Goal: Navigation & Orientation: Find specific page/section

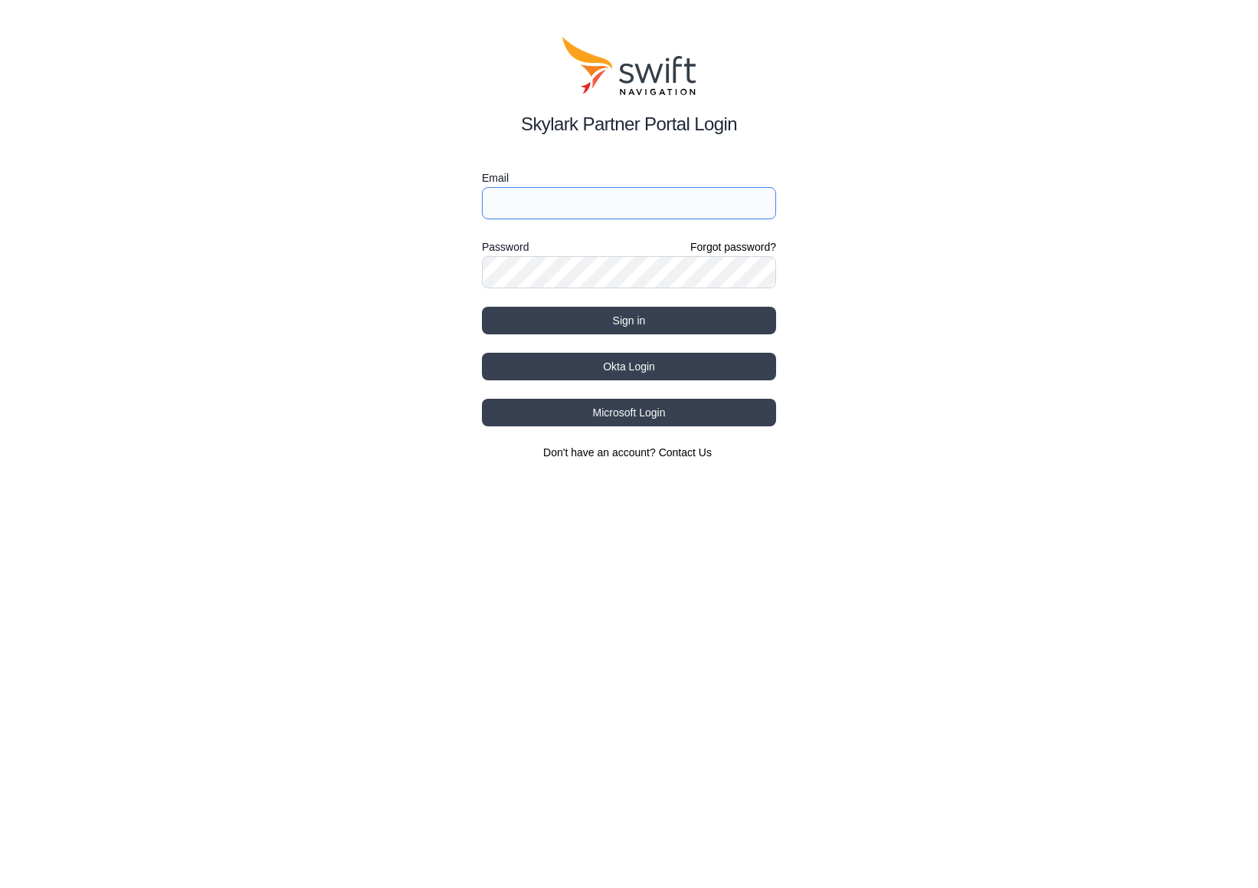
click at [533, 206] on input "Email" at bounding box center [629, 203] width 294 height 32
type input "[EMAIL_ADDRESS][DATE][DOMAIN_NAME]"
click at [557, 313] on button "Sign in" at bounding box center [629, 321] width 294 height 28
select select
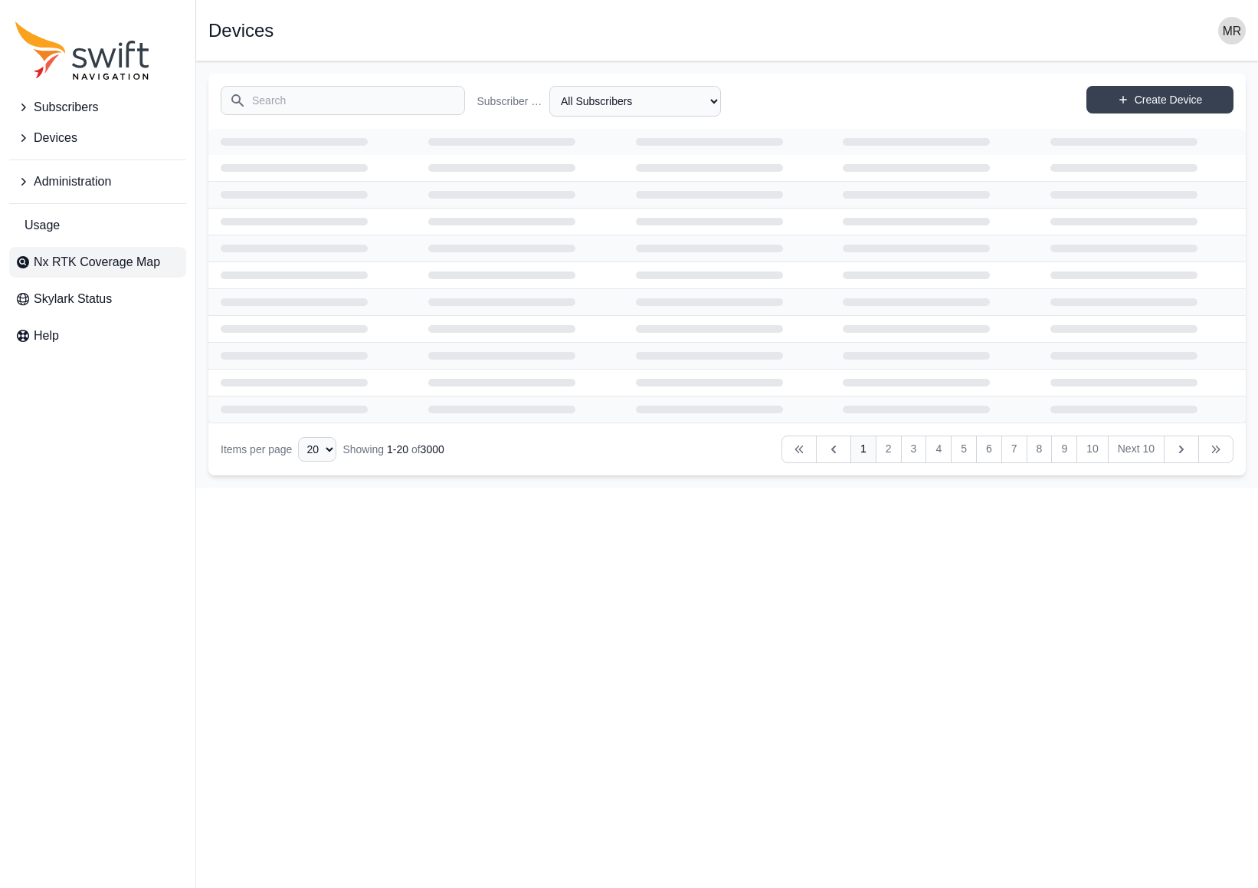
click at [99, 271] on span "Nx RTK Coverage Map" at bounding box center [97, 262] width 126 height 18
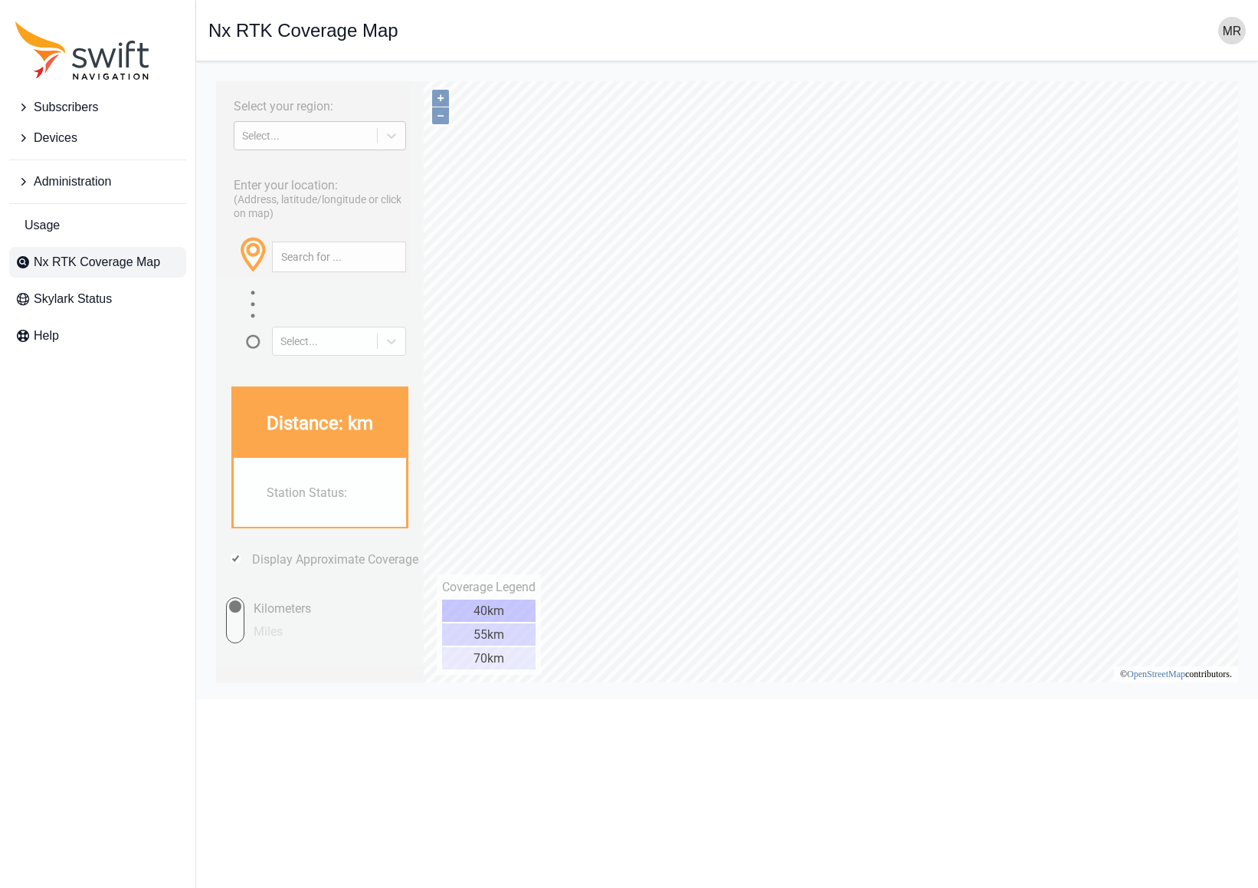
click at [320, 139] on div "Select..." at bounding box center [305, 136] width 127 height 12
click at [333, 174] on div "EUROPE" at bounding box center [320, 171] width 175 height 25
click at [378, 48] on nav "Open sidebar Nx RTK Coverage Map" at bounding box center [727, 30] width 1062 height 61
type input "41.342°, -3.426°"
